Goal: Transaction & Acquisition: Purchase product/service

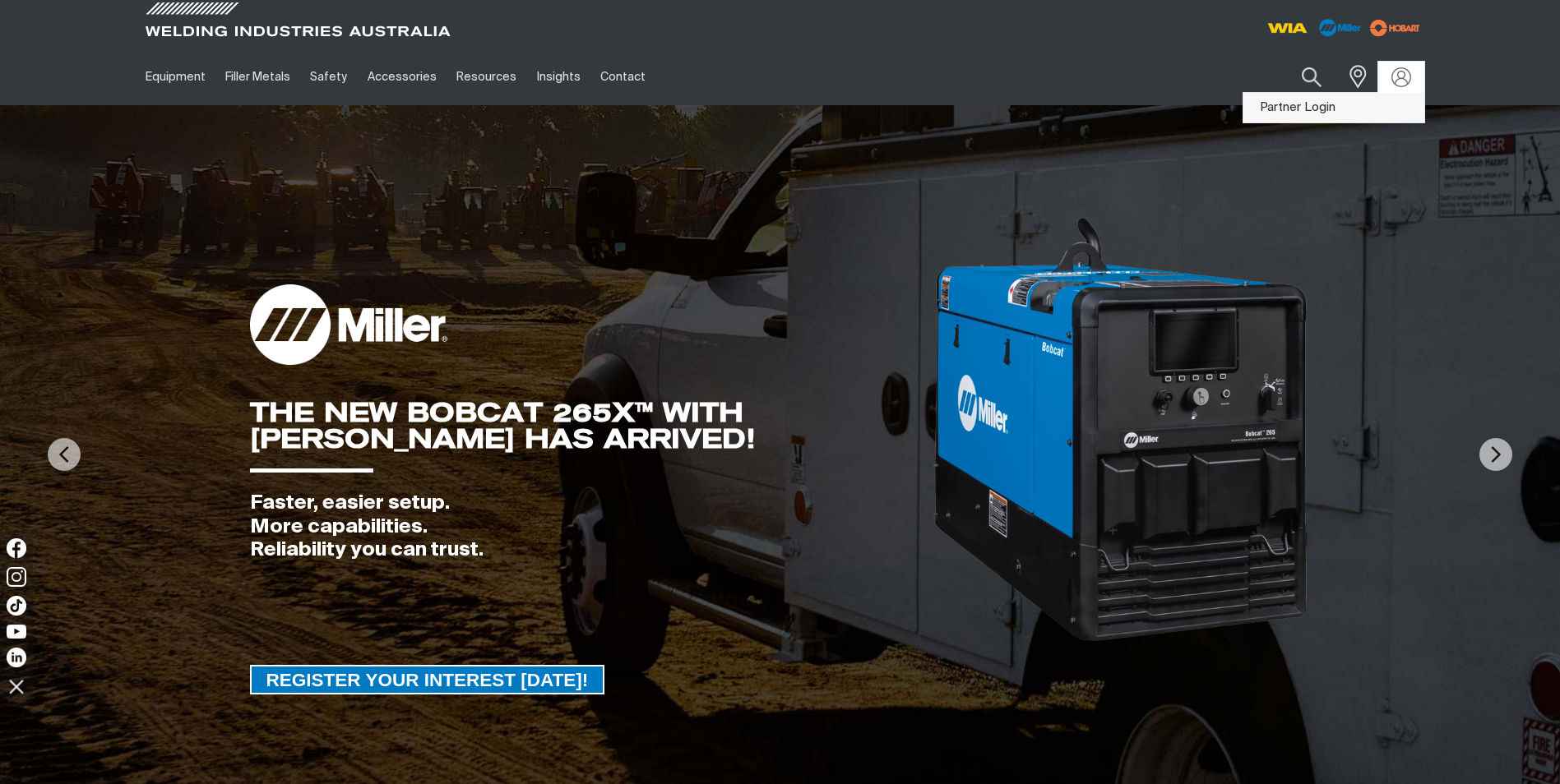
click at [1314, 108] on link "Partner Login" at bounding box center [1334, 109] width 181 height 31
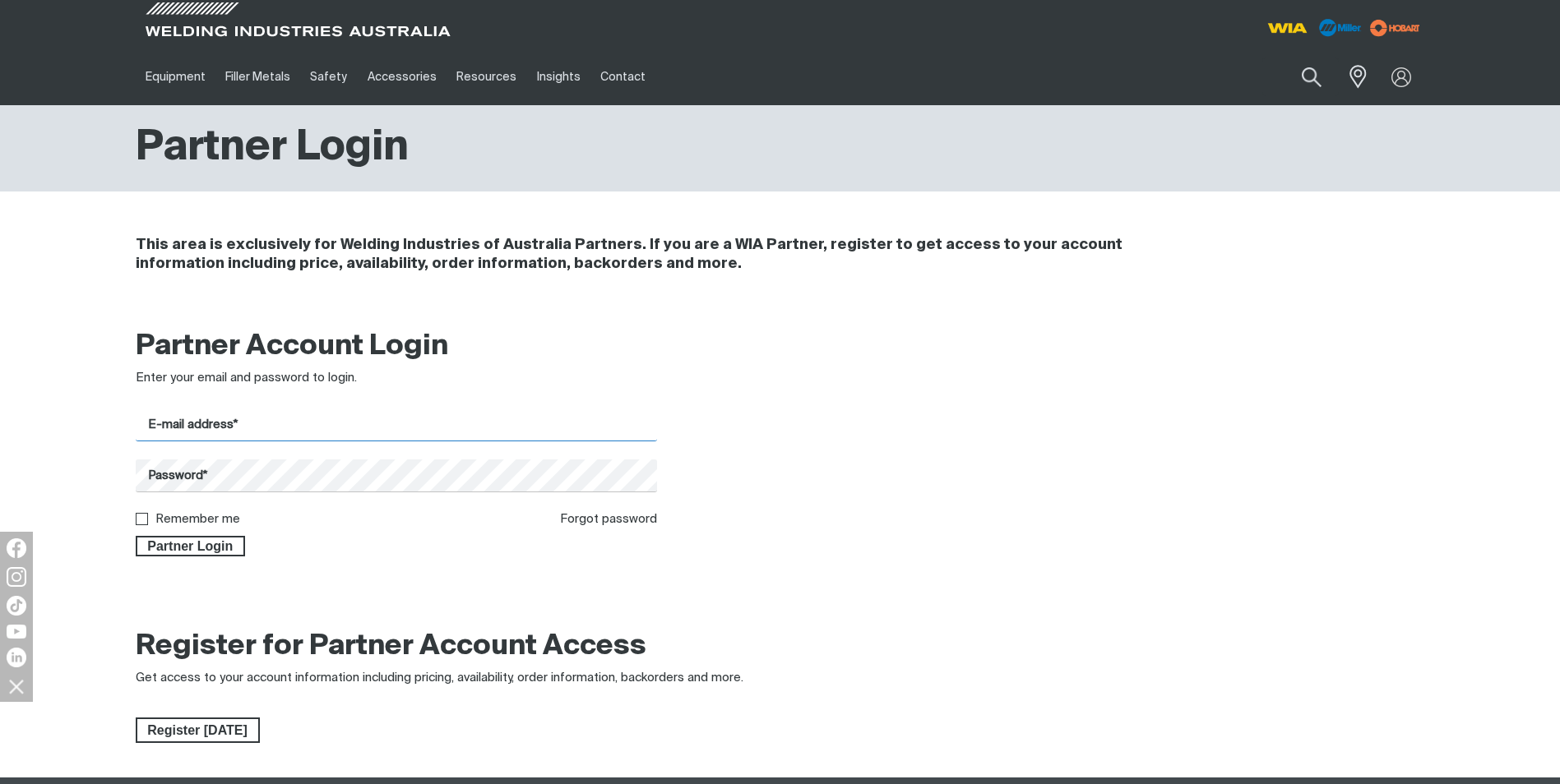
type input "[DOMAIN_NAME][EMAIL_ADDRESS][DOMAIN_NAME]"
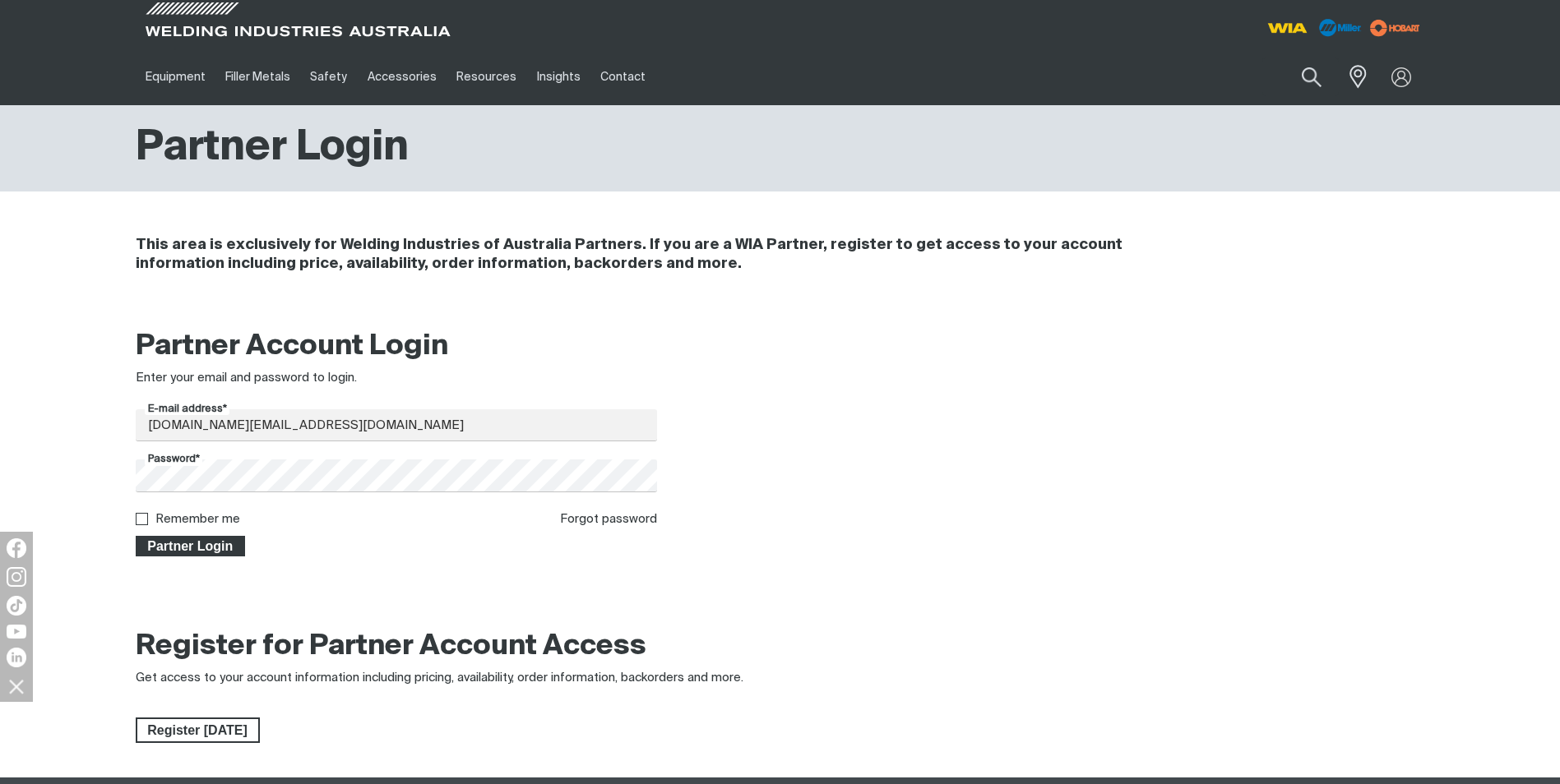
click at [178, 542] on span "Partner Login" at bounding box center [191, 546] width 107 height 21
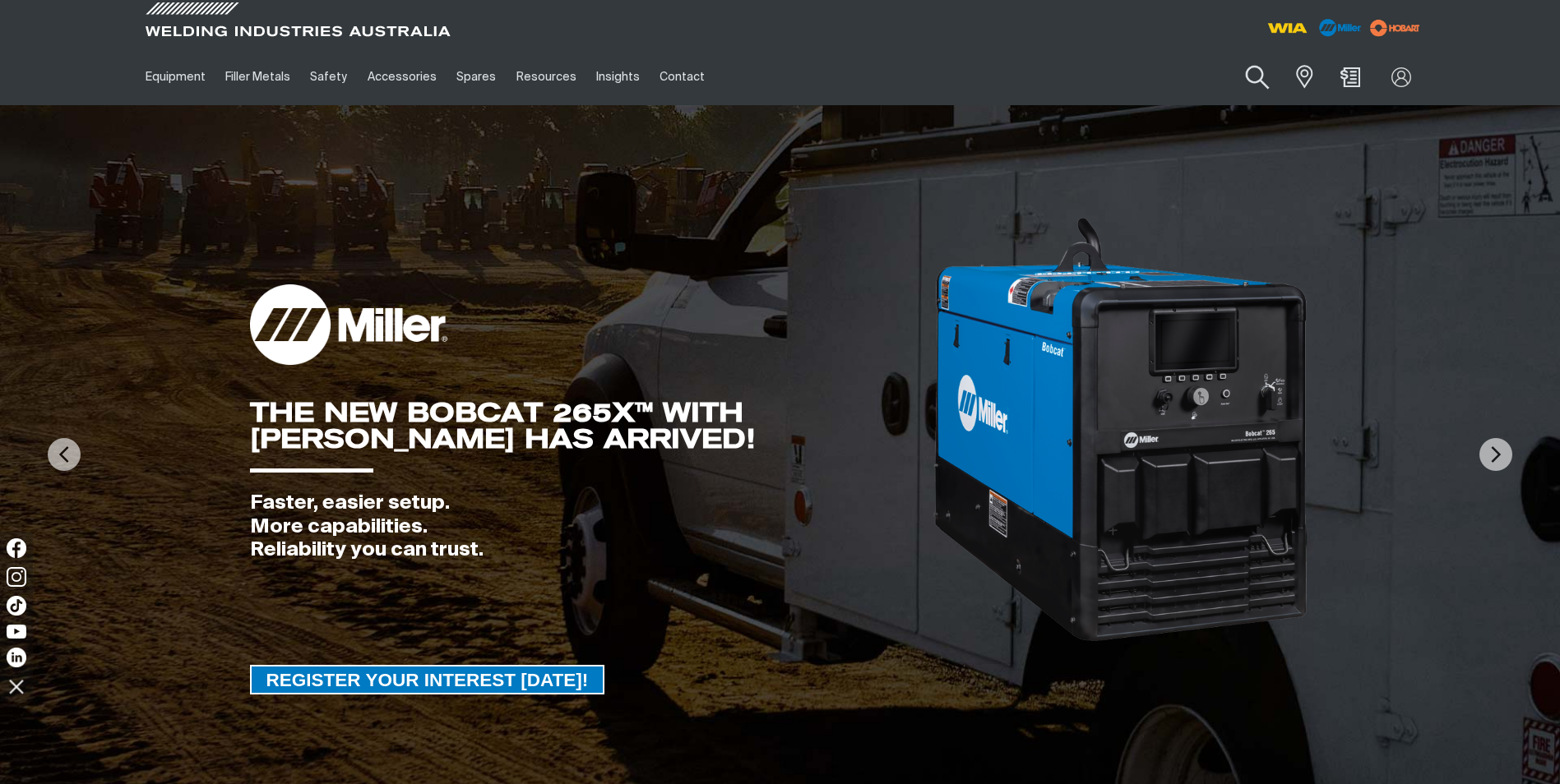
click at [1261, 63] on button "Search products" at bounding box center [1257, 77] width 66 height 47
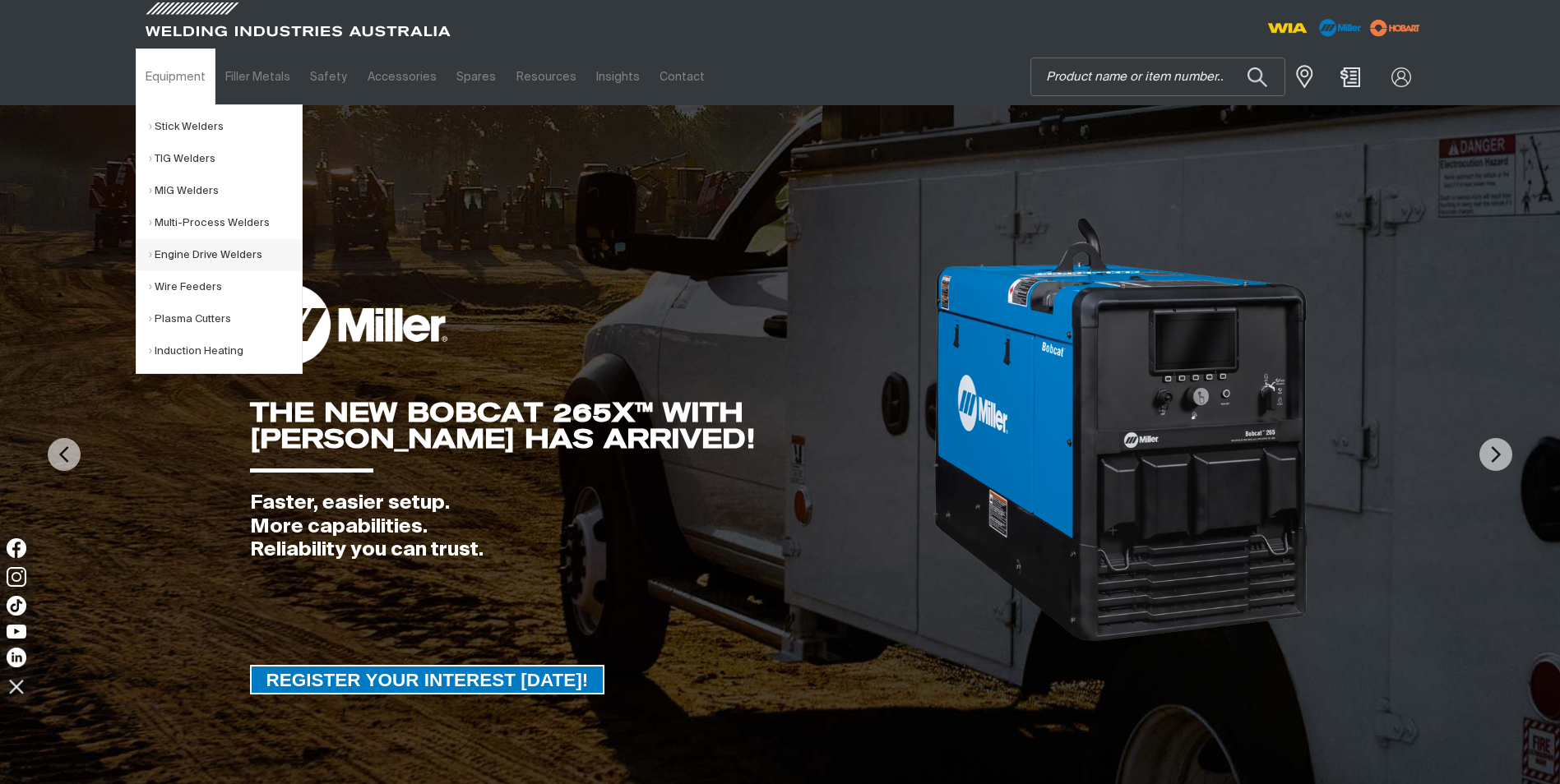
click at [217, 251] on link "Engine Drive Welders" at bounding box center [225, 255] width 153 height 32
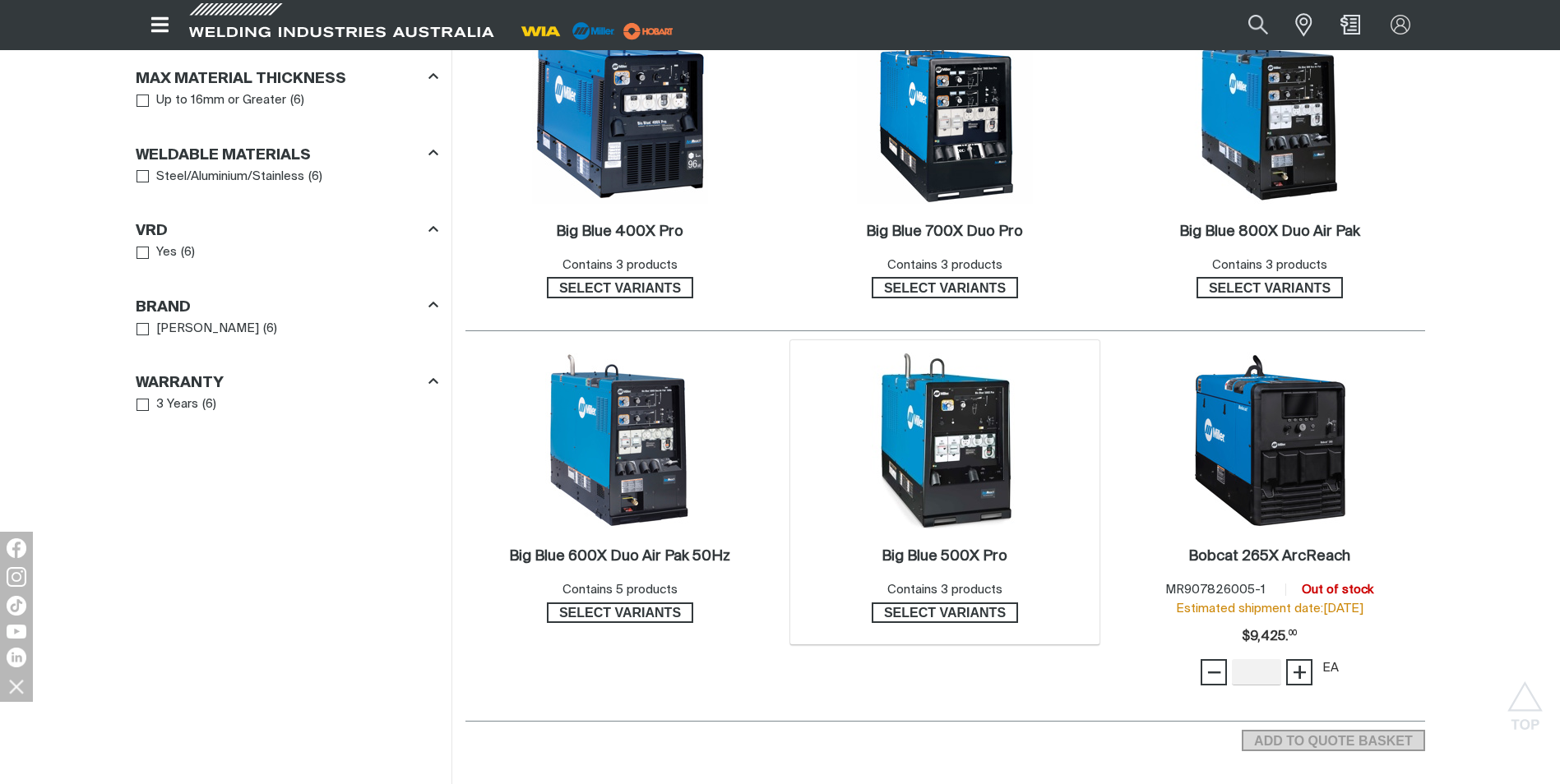
scroll to position [986, 0]
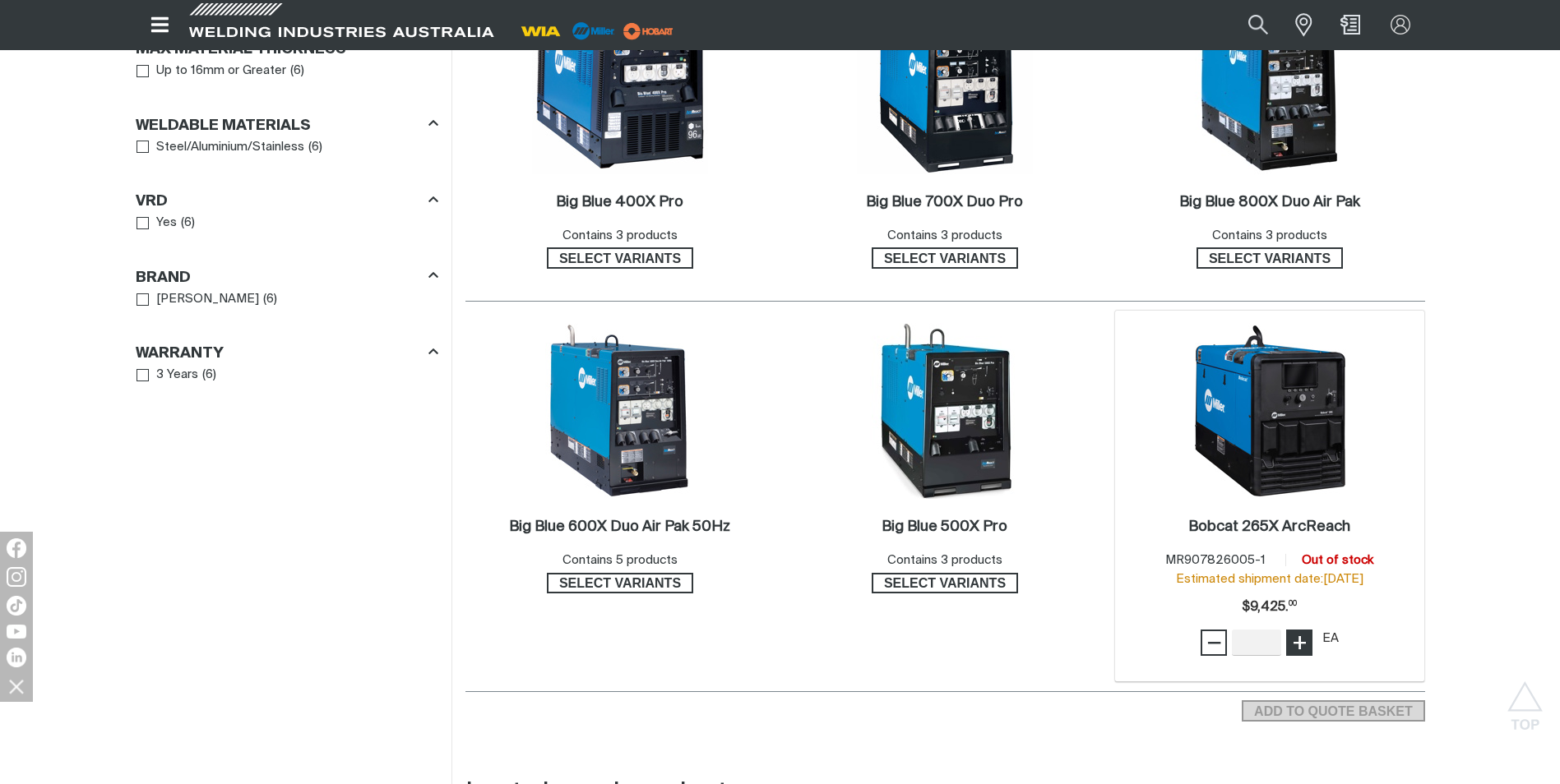
type input "1"
click at [1295, 646] on span "+" at bounding box center [1299, 643] width 15 height 28
click at [1298, 711] on span "ADD TO QUOTE BASKET" at bounding box center [1333, 711] width 179 height 21
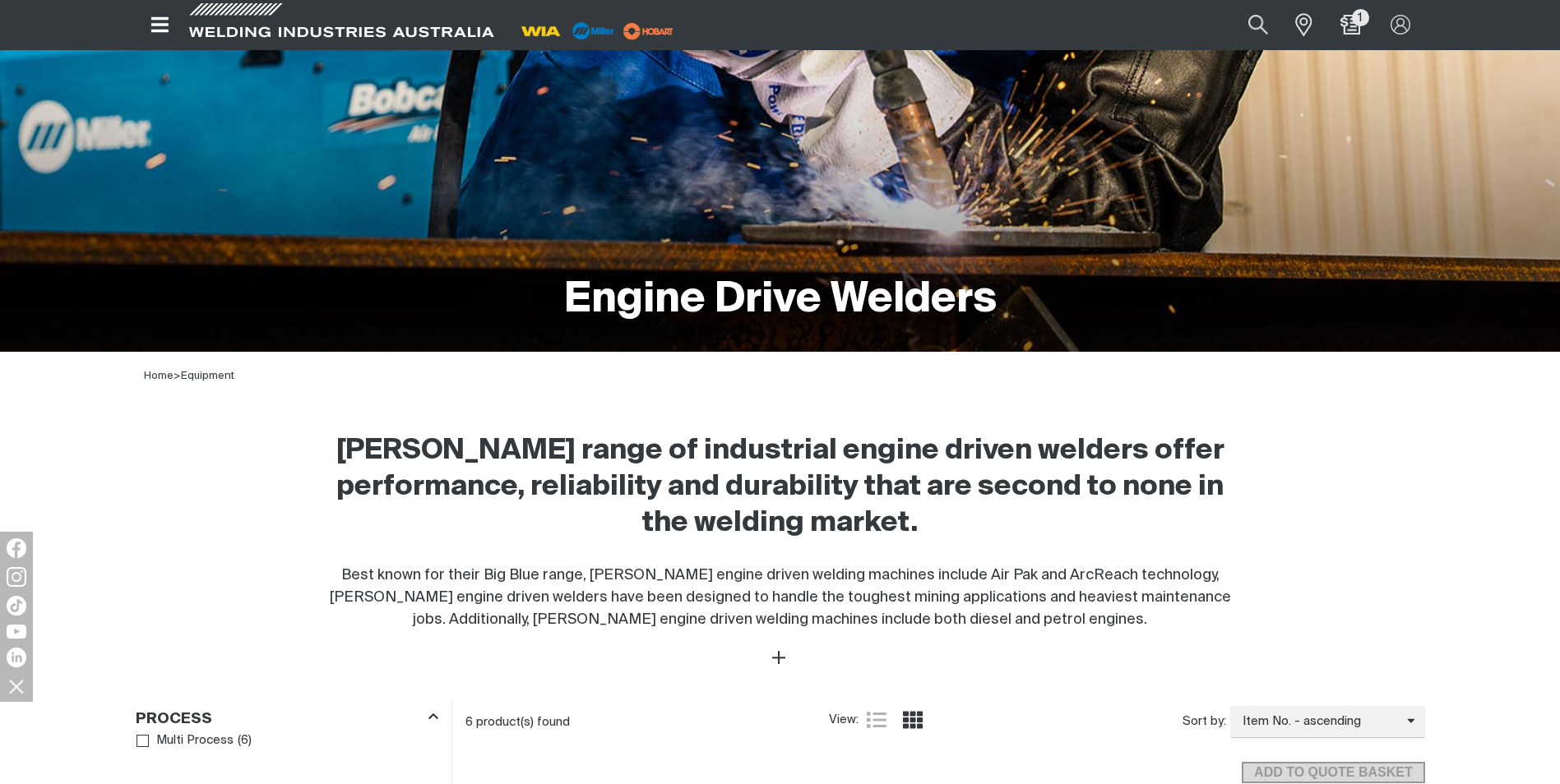
scroll to position [0, 0]
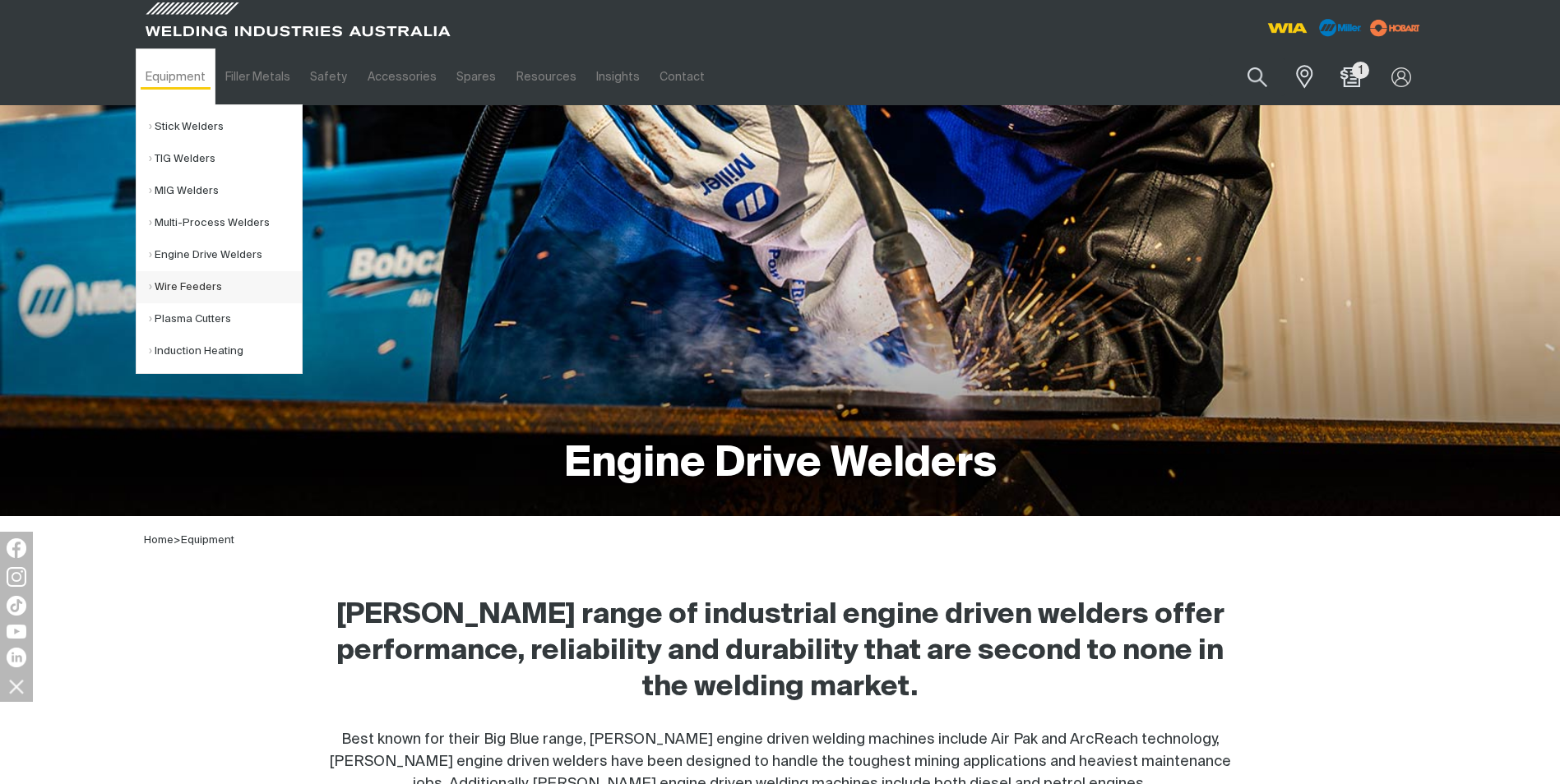
click at [173, 282] on link "Wire Feeders" at bounding box center [225, 287] width 153 height 32
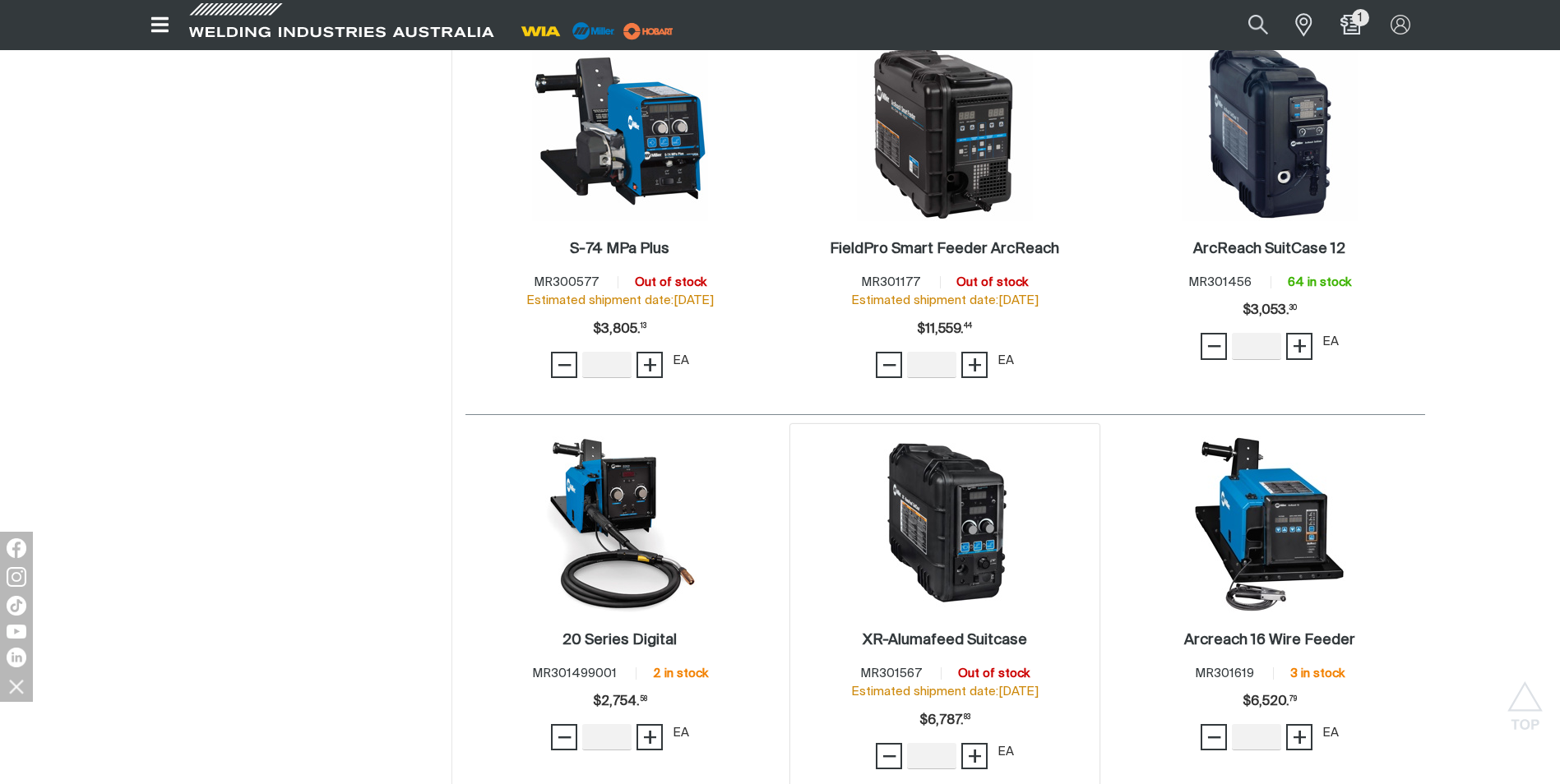
scroll to position [904, 0]
type input "1"
click at [1309, 347] on button "+" at bounding box center [1298, 344] width 26 height 26
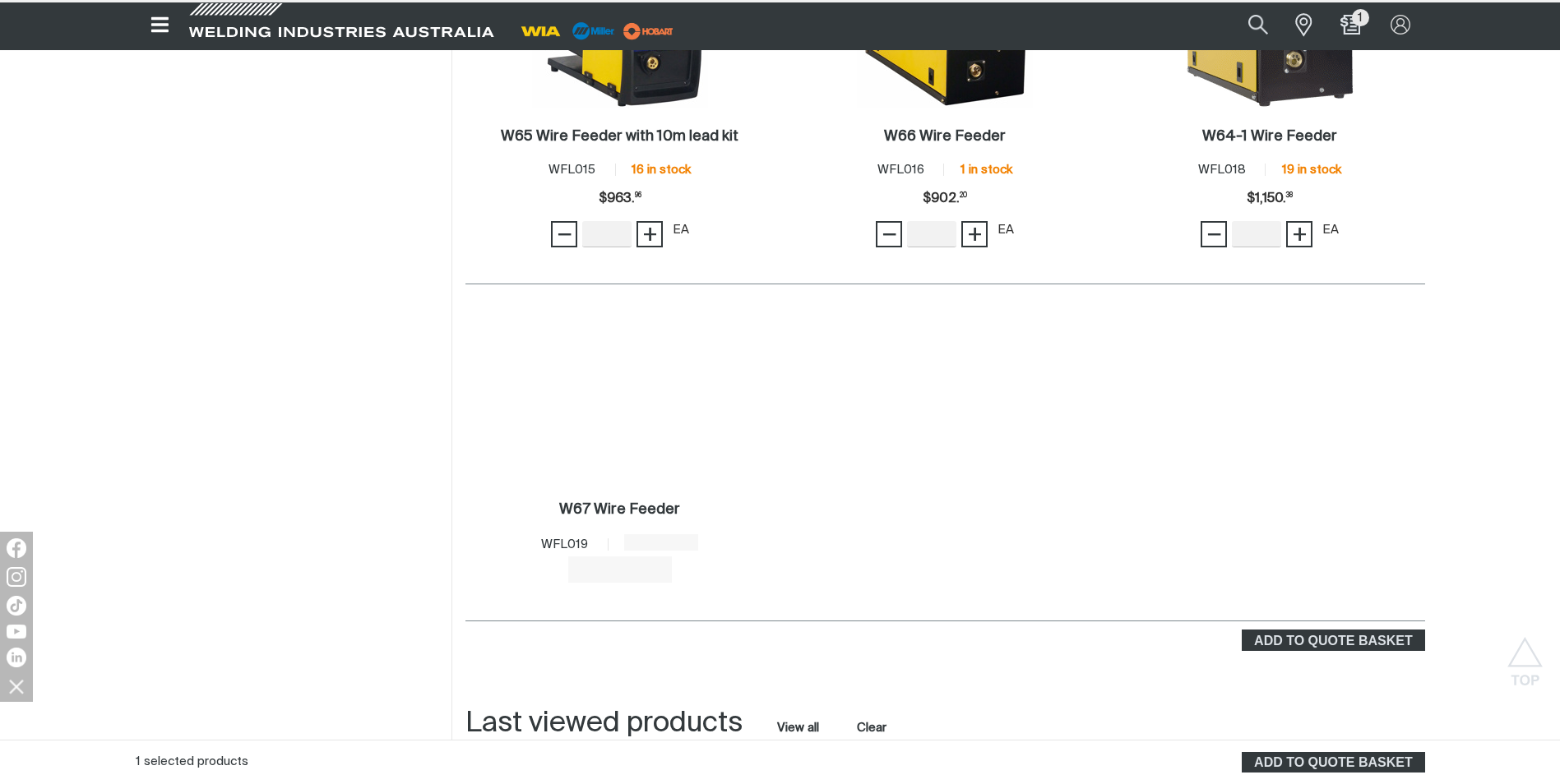
scroll to position [1808, 0]
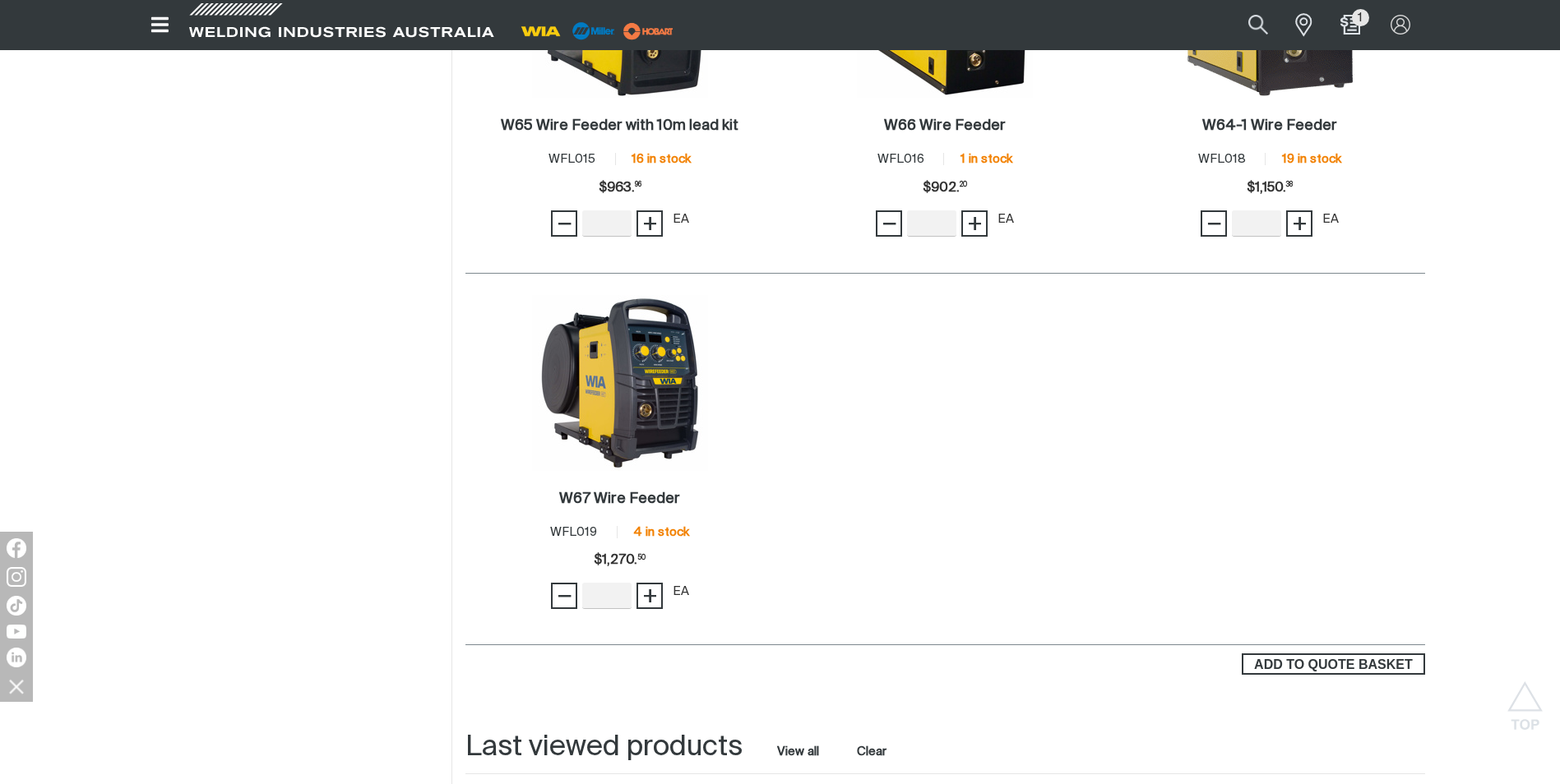
click at [1278, 654] on button "ADD TO QUOTE BASKET" at bounding box center [1333, 664] width 183 height 21
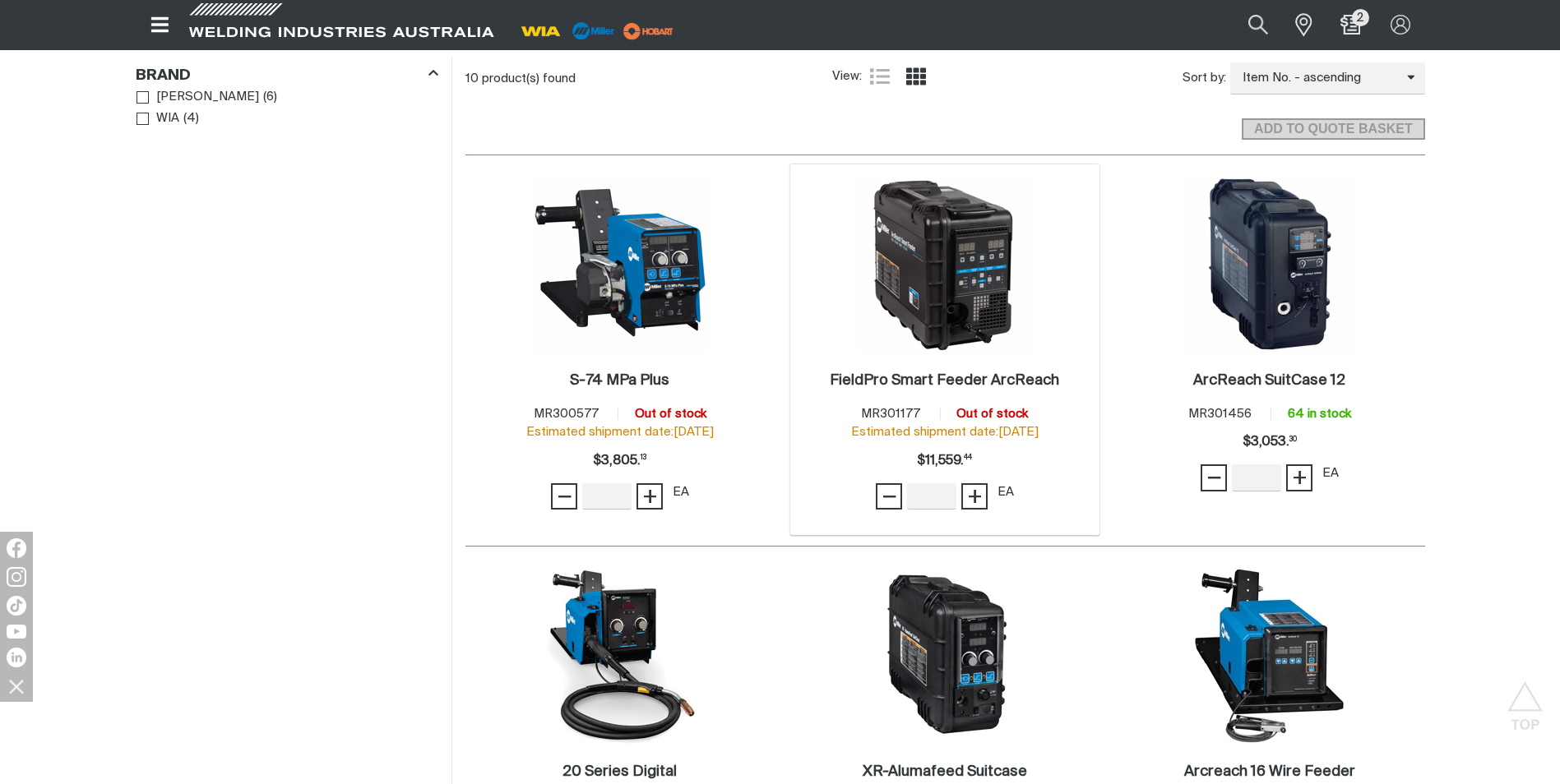
scroll to position [740, 0]
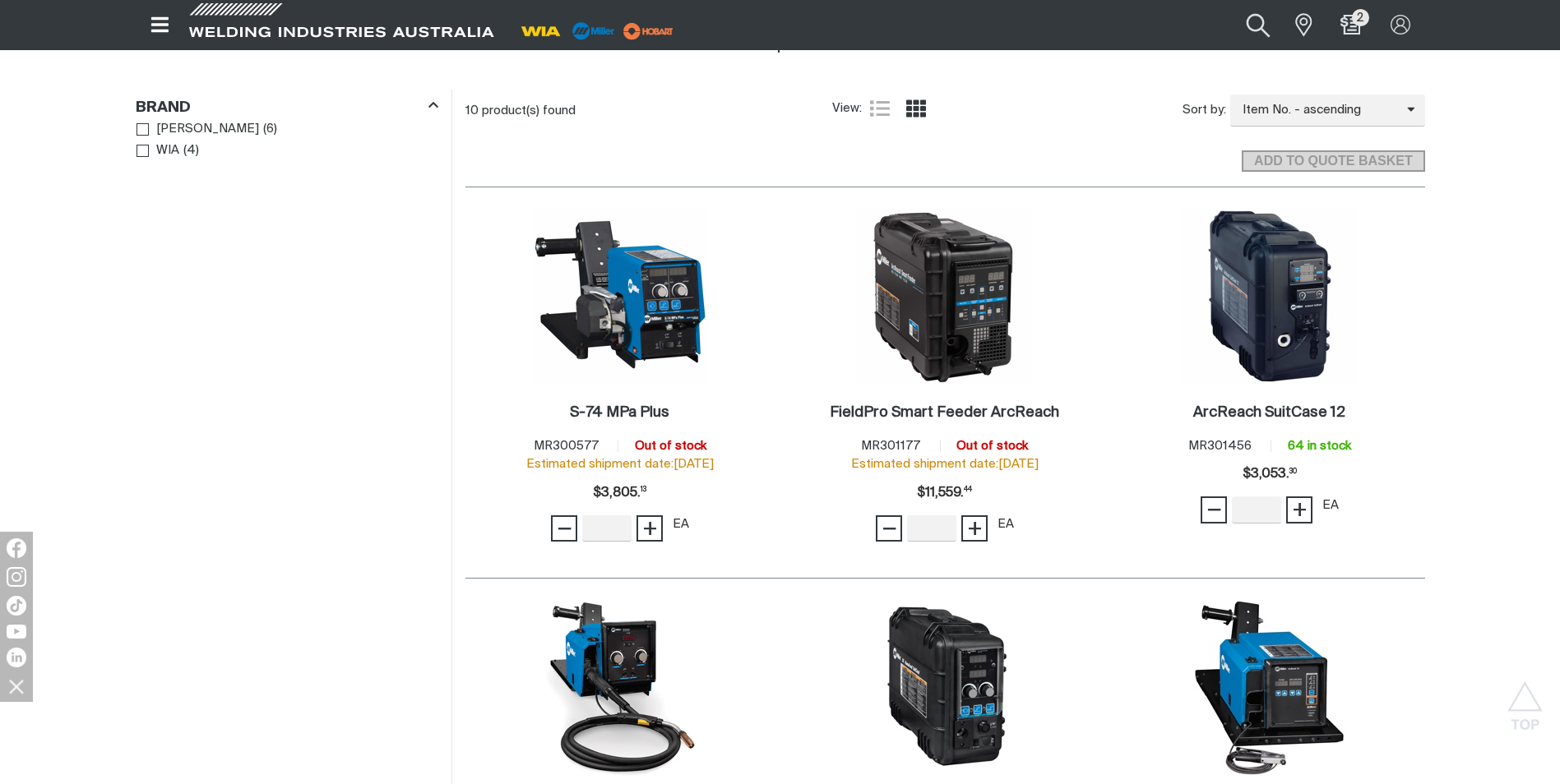
click at [1257, 21] on button "Search products" at bounding box center [1258, 25] width 66 height 44
click at [1094, 25] on input "Search" at bounding box center [1158, 25] width 253 height 36
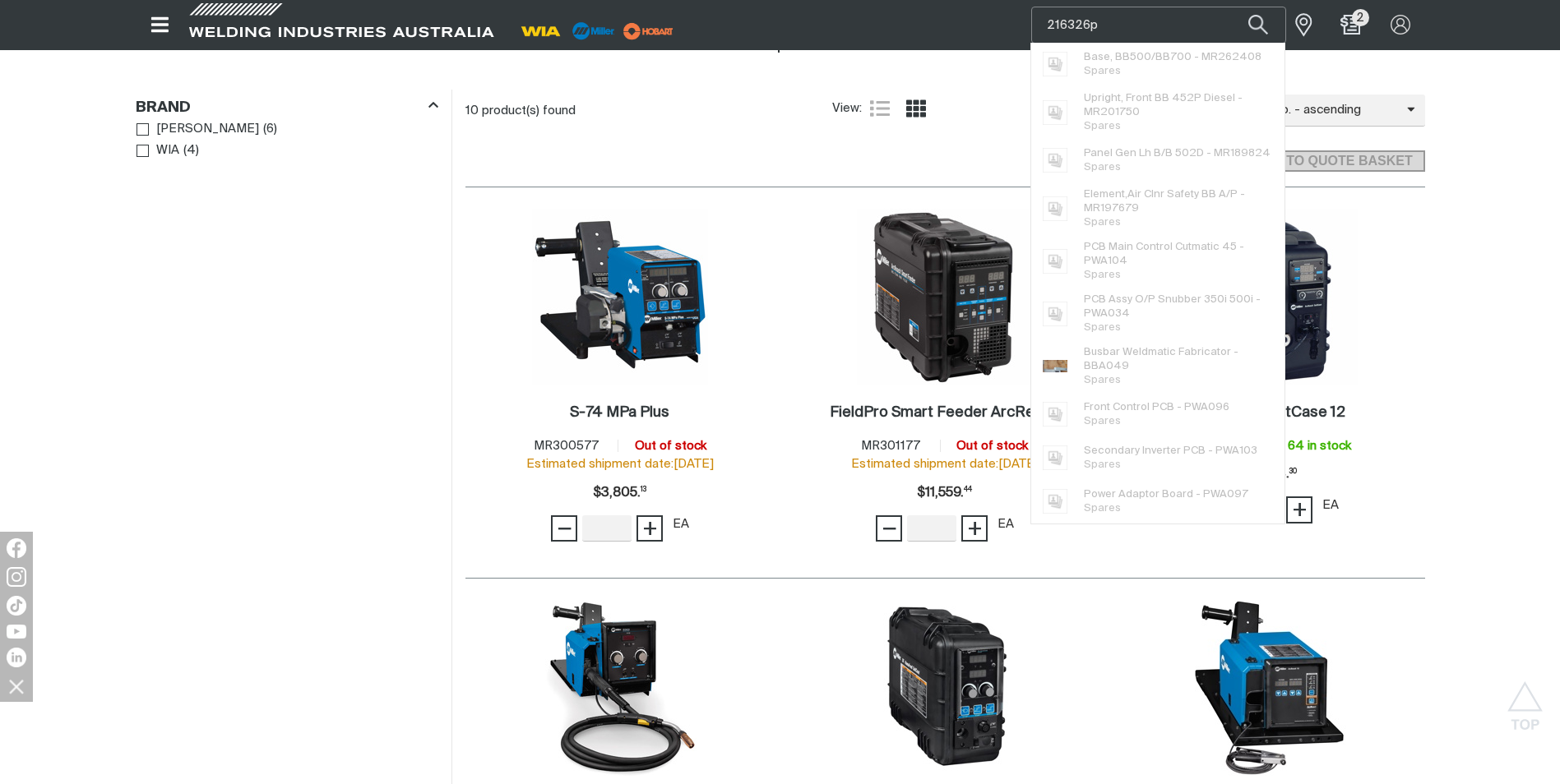
type input "216326p"
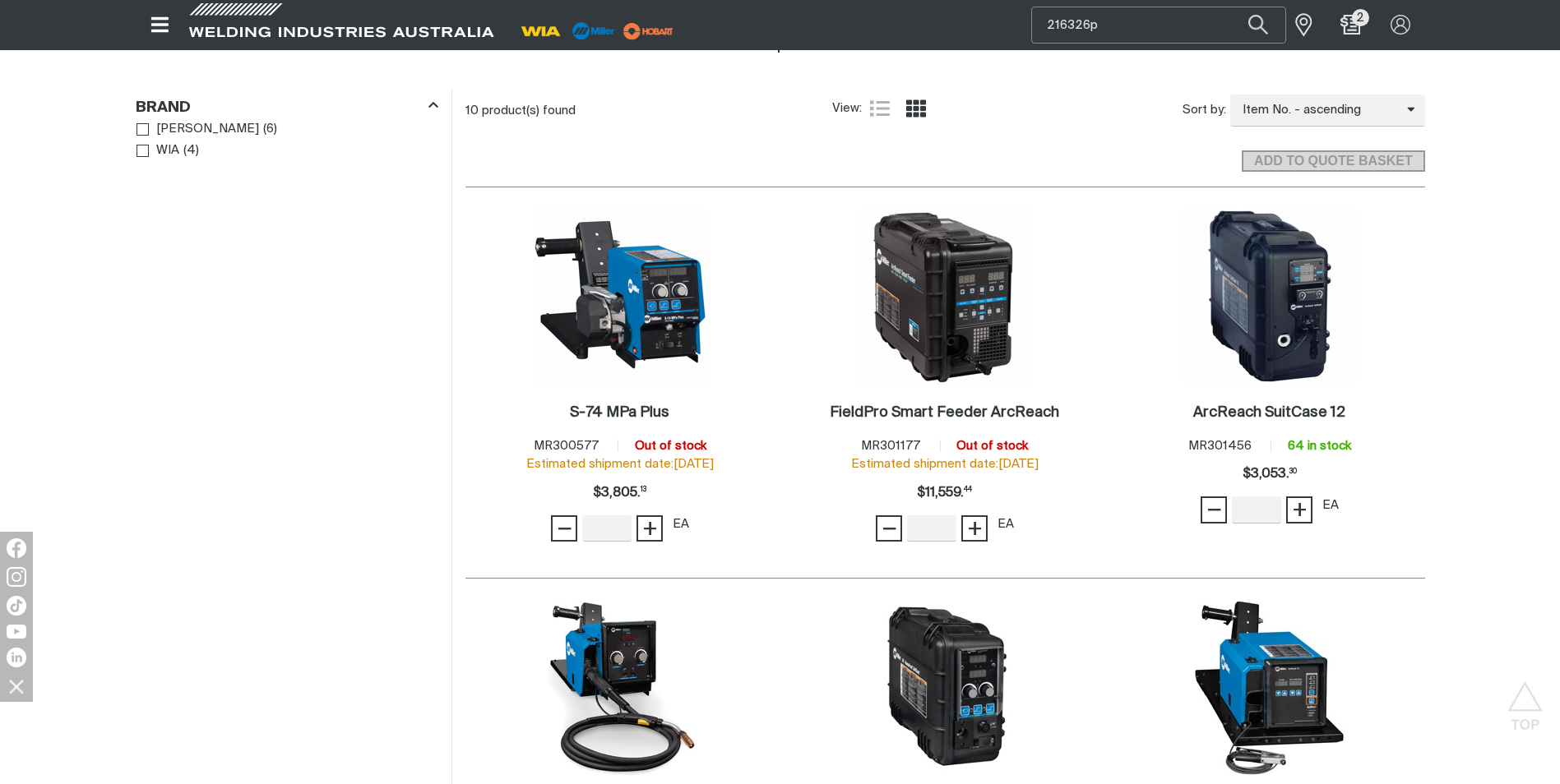
click at [1158, 28] on input "216326p" at bounding box center [1158, 25] width 253 height 36
click at [1230, 7] on button "Search products" at bounding box center [1258, 25] width 56 height 37
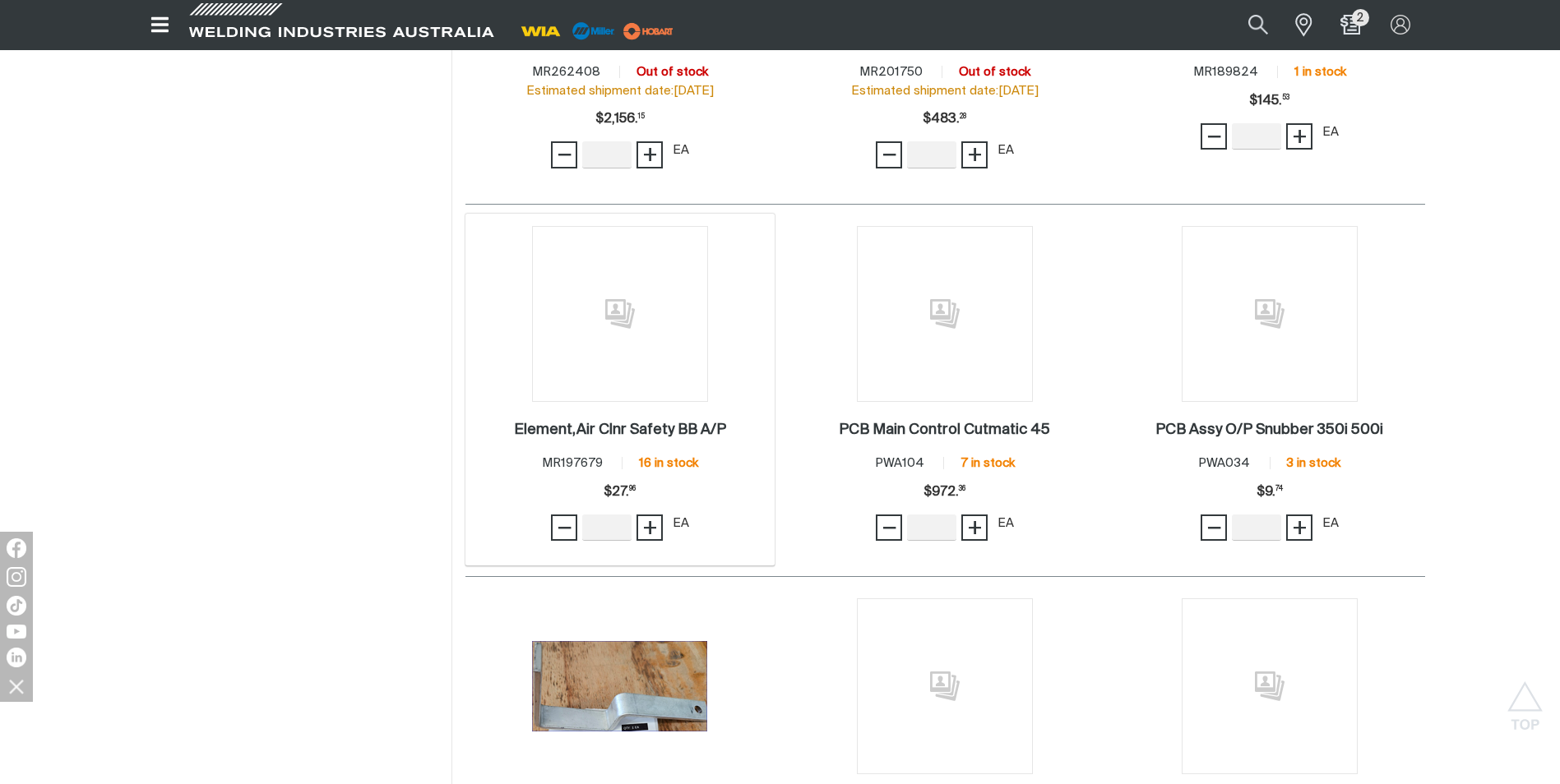
scroll to position [575, 0]
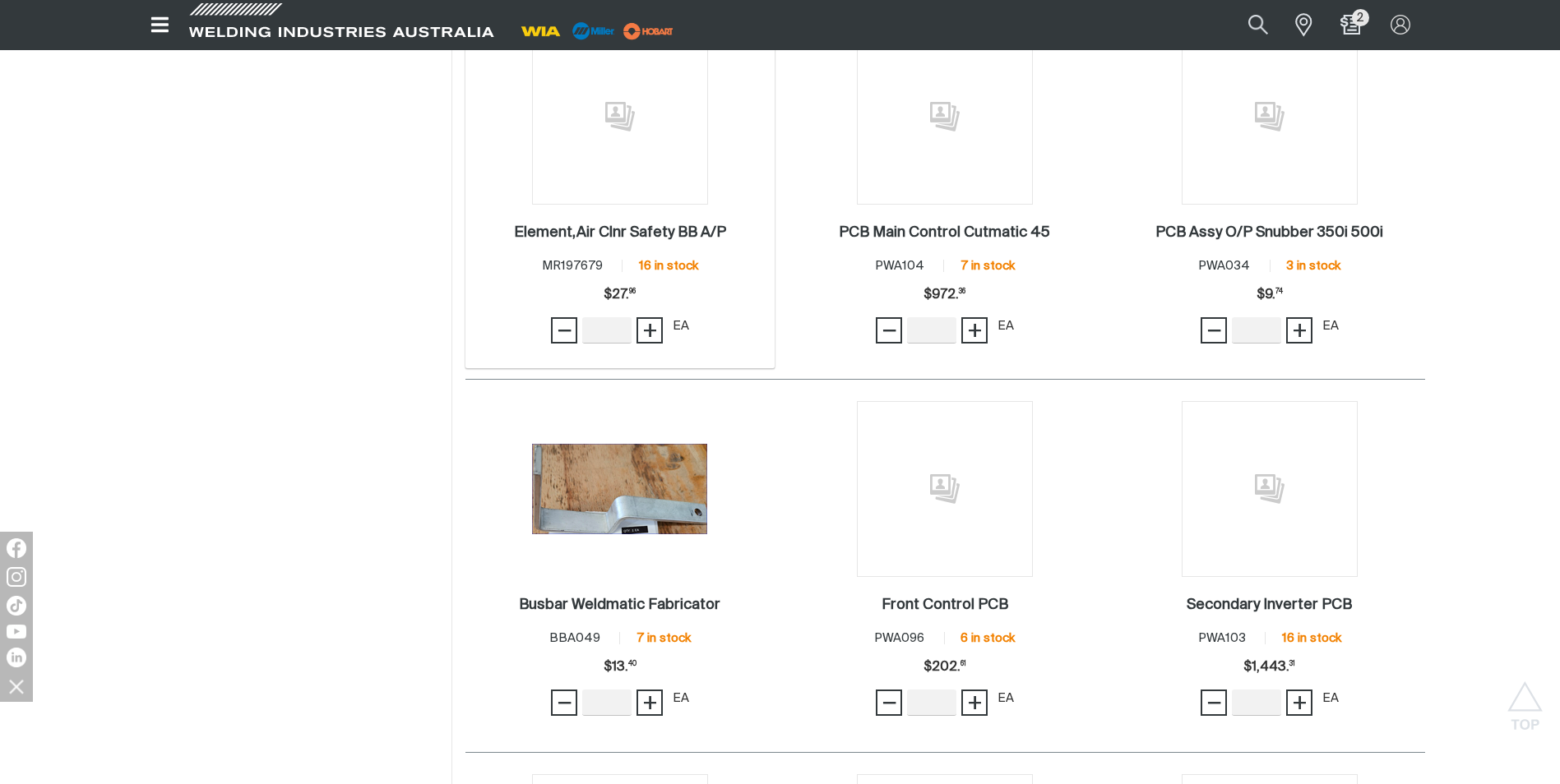
scroll to position [904, 0]
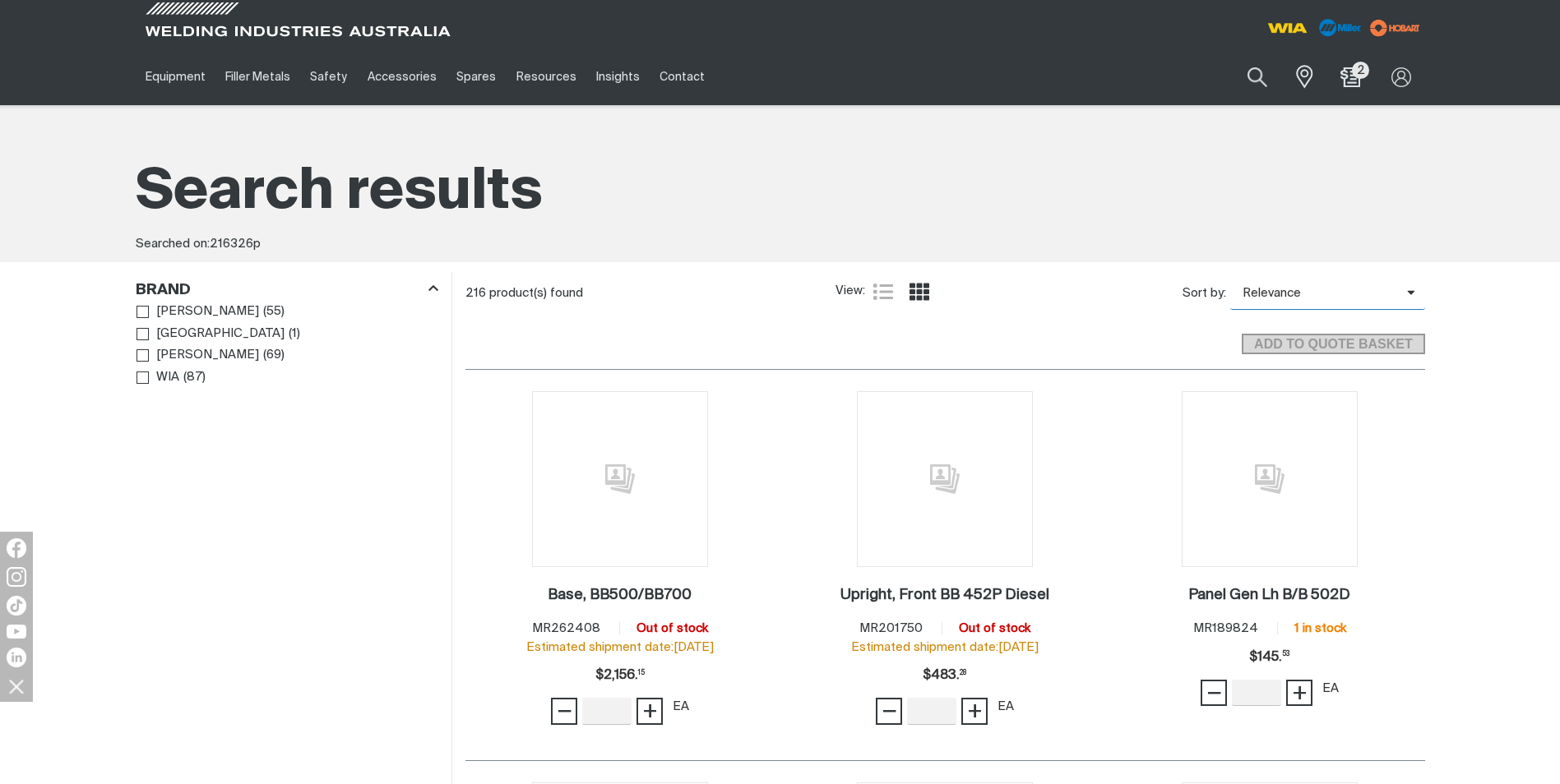
click at [1268, 291] on span "Relevance" at bounding box center [1318, 294] width 177 height 19
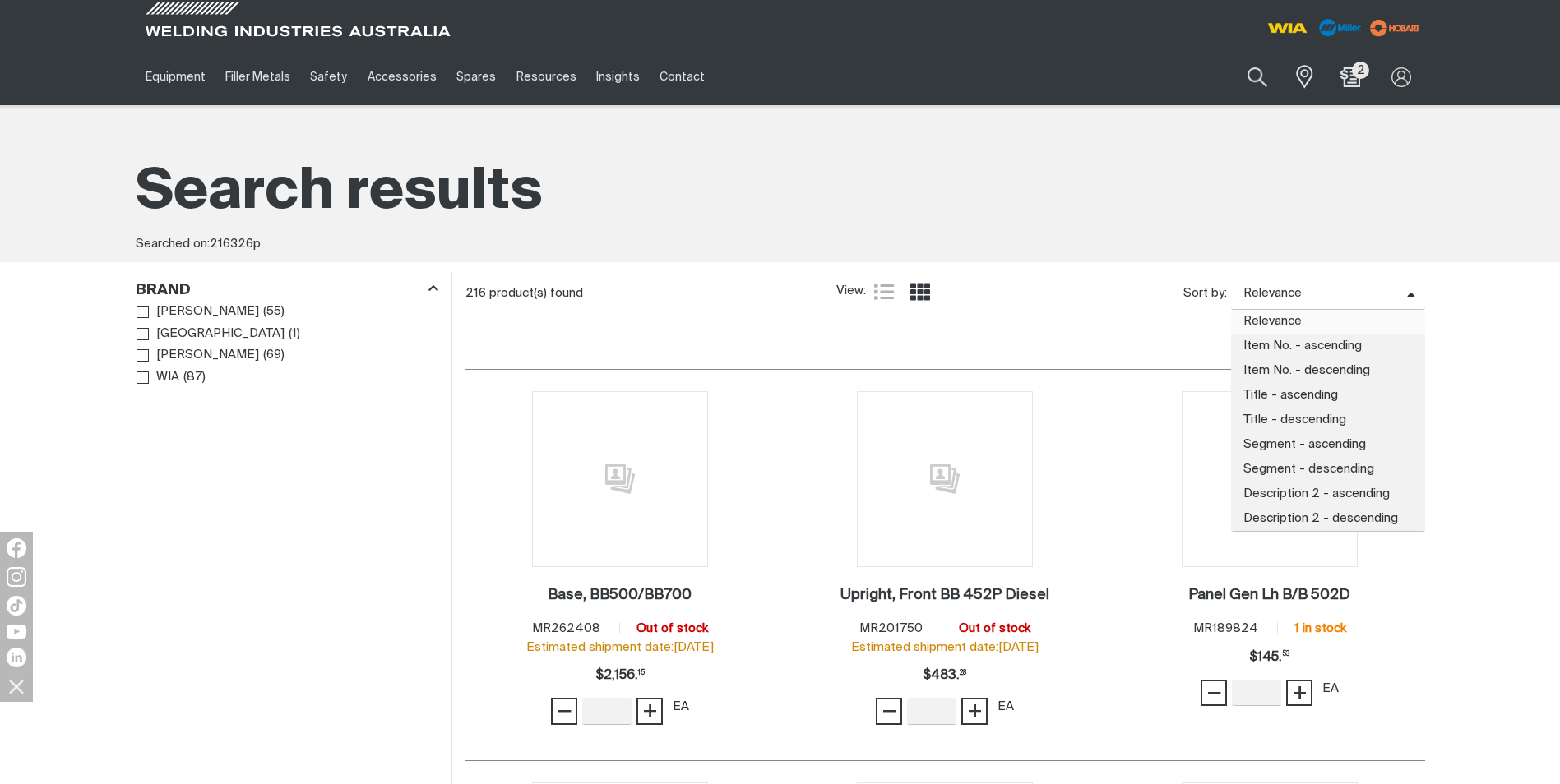
click at [1268, 291] on span "Relevance" at bounding box center [1318, 294] width 176 height 19
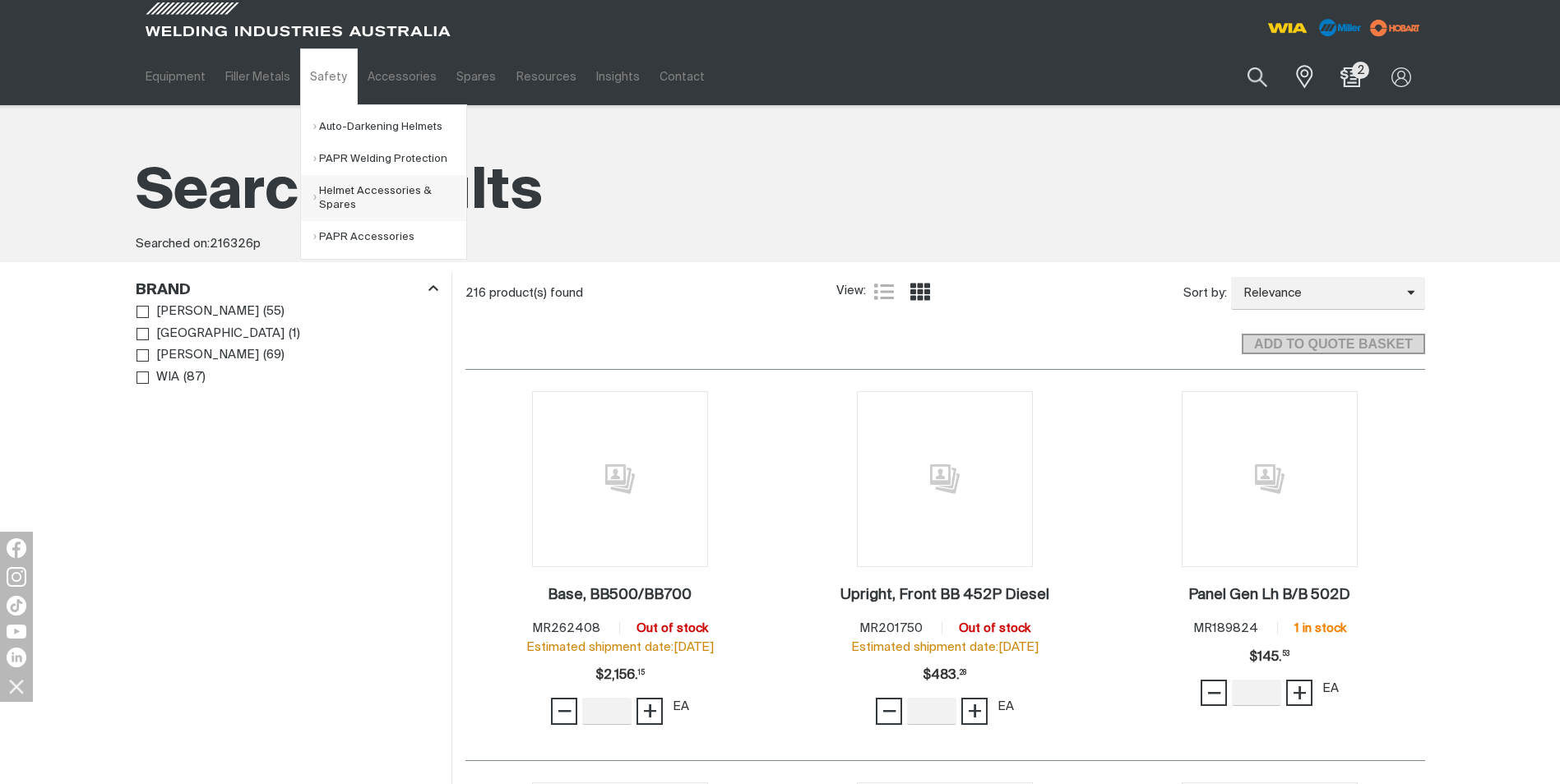
click at [345, 199] on link "Helmet Accessories & Spares" at bounding box center [390, 198] width 153 height 46
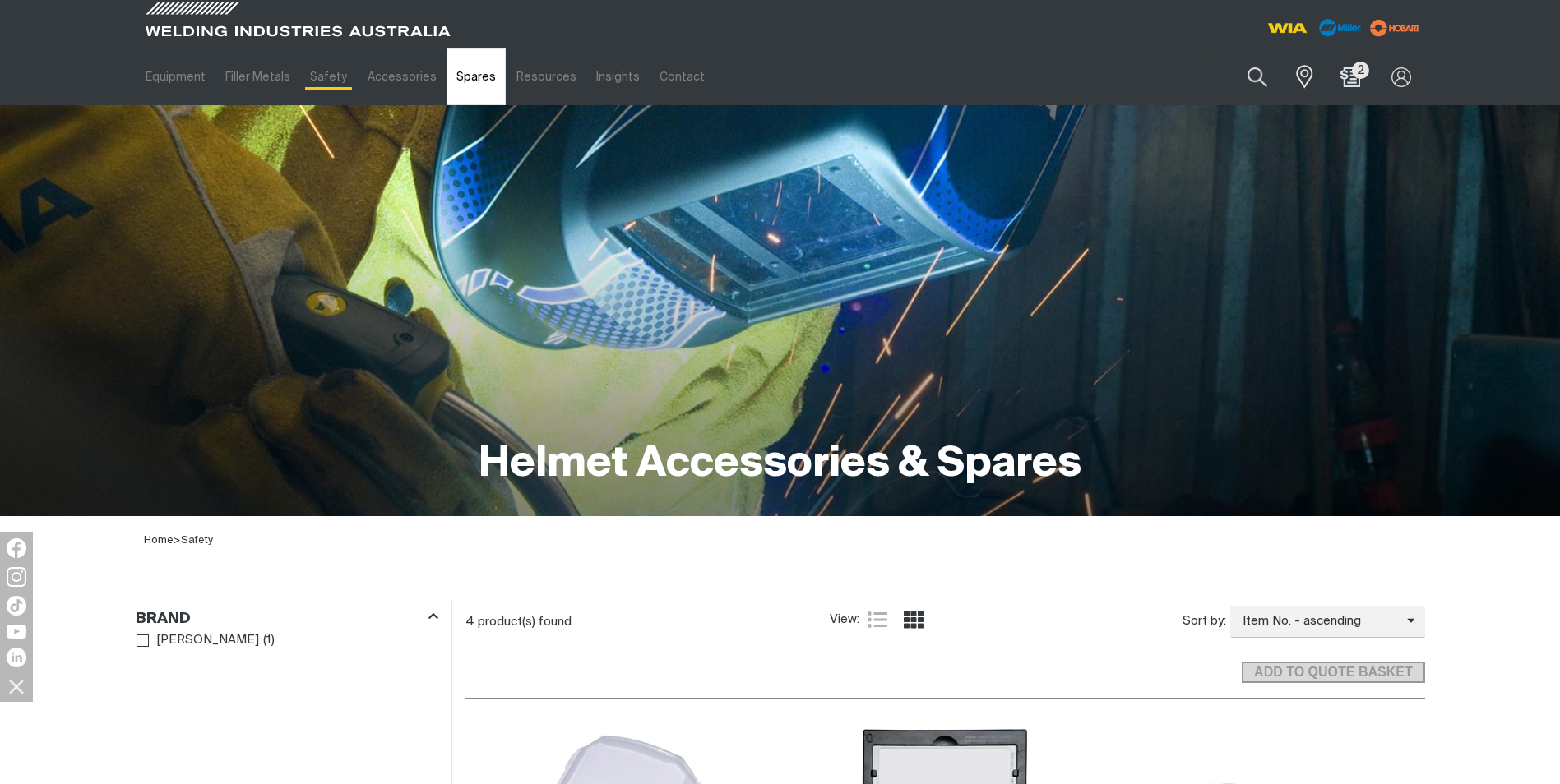
click at [481, 84] on link "Spares" at bounding box center [476, 76] width 60 height 57
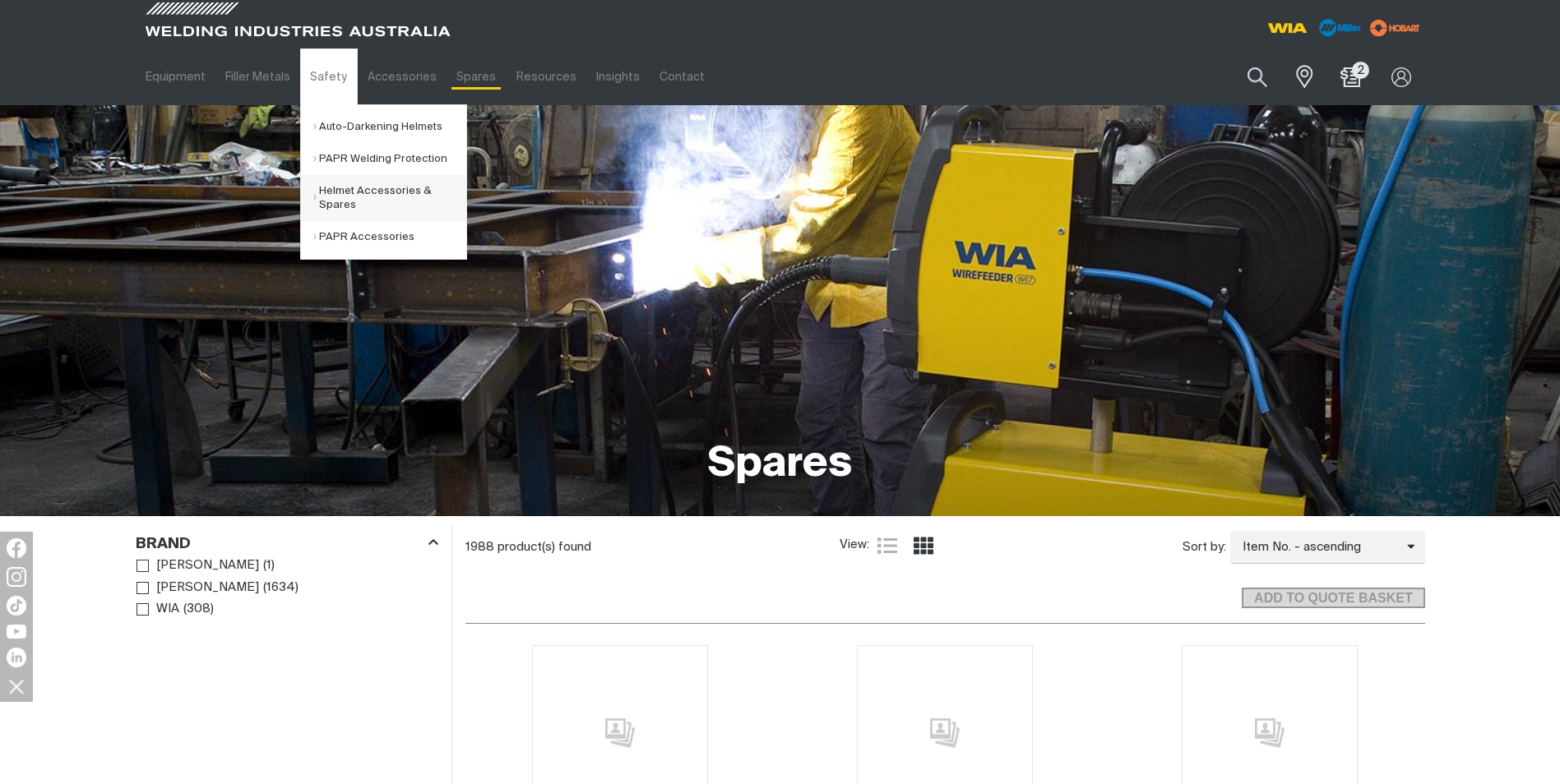
click at [364, 194] on link "Helmet Accessories & Spares" at bounding box center [390, 198] width 153 height 46
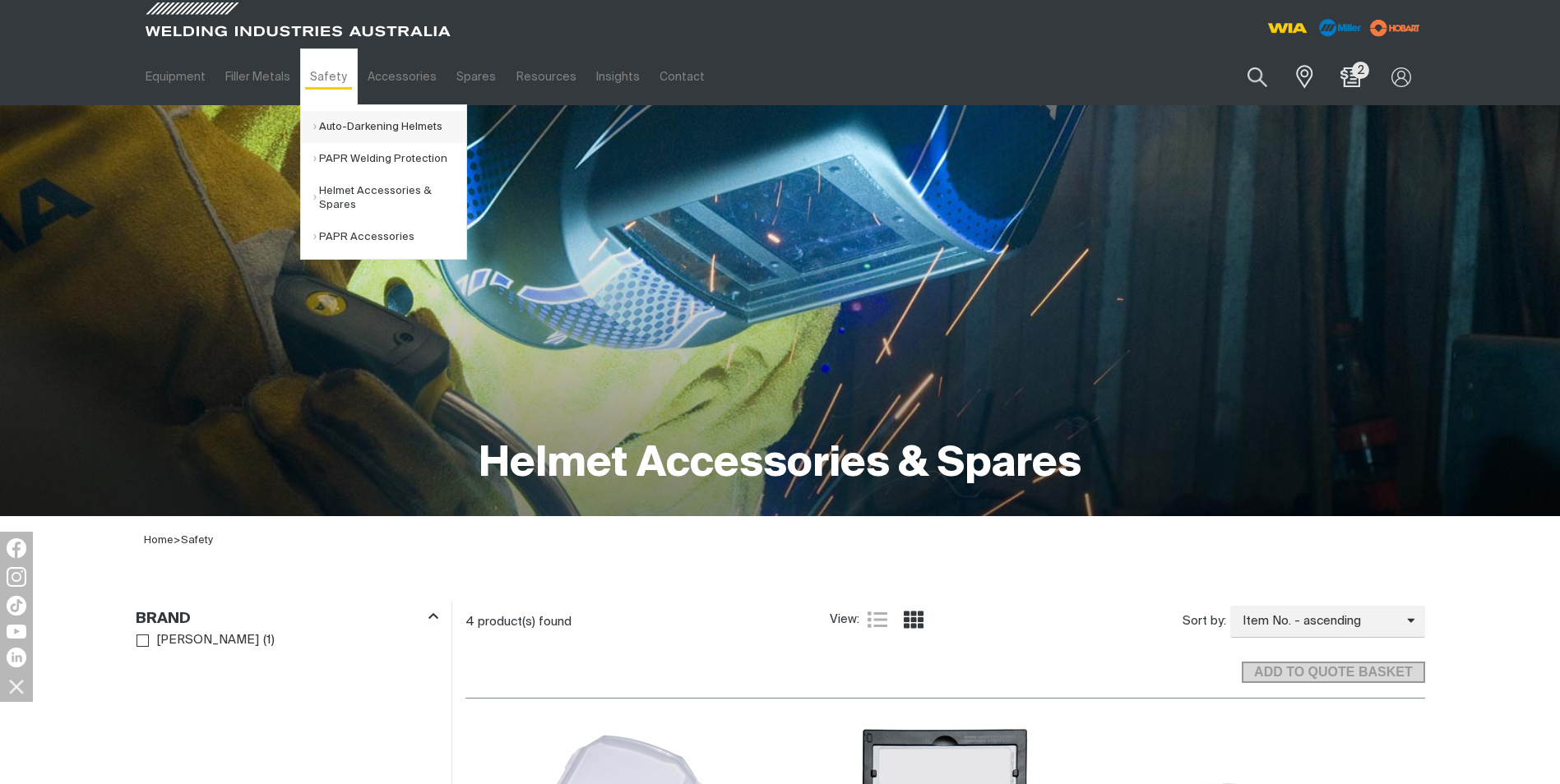
click at [323, 118] on link "Auto-Darkening Helmets" at bounding box center [390, 126] width 153 height 32
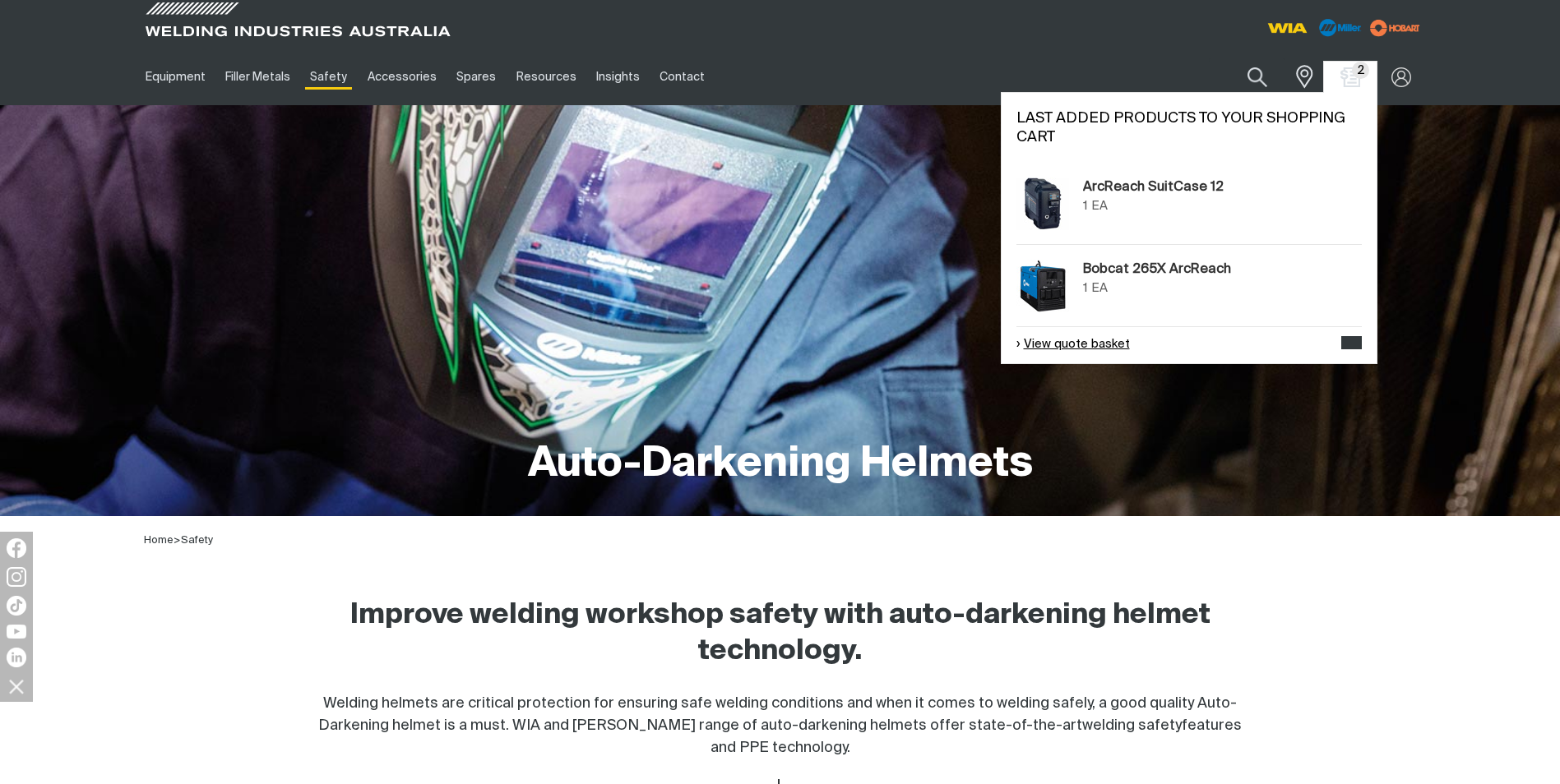
click at [1065, 340] on link "View quote basket" at bounding box center [1073, 345] width 114 height 19
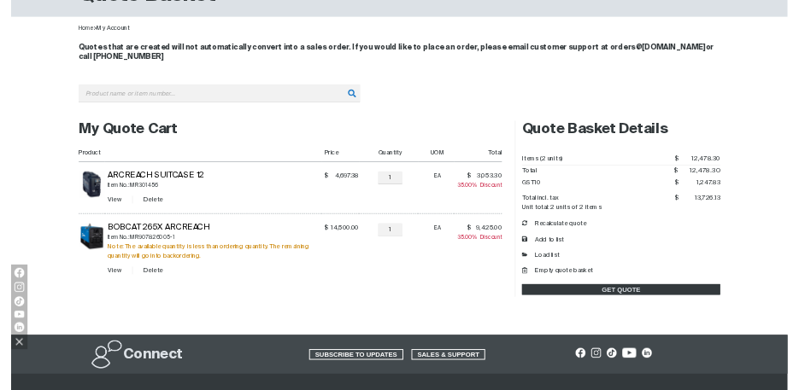
scroll to position [171, 0]
